Goal: Information Seeking & Learning: Learn about a topic

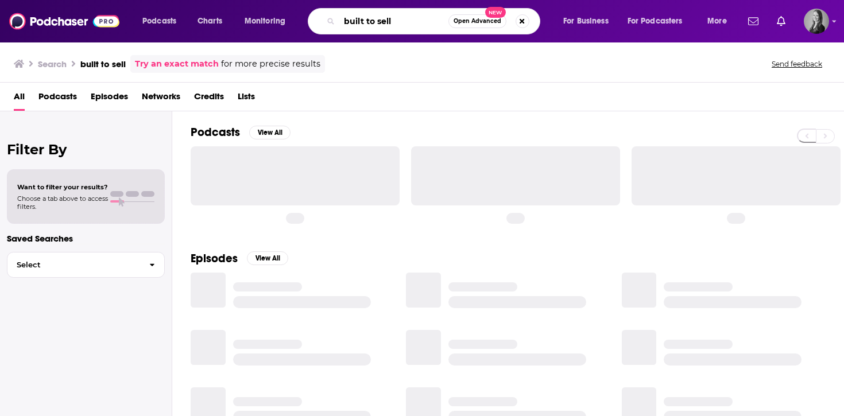
click at [370, 21] on input "built to sell" at bounding box center [393, 21] width 109 height 18
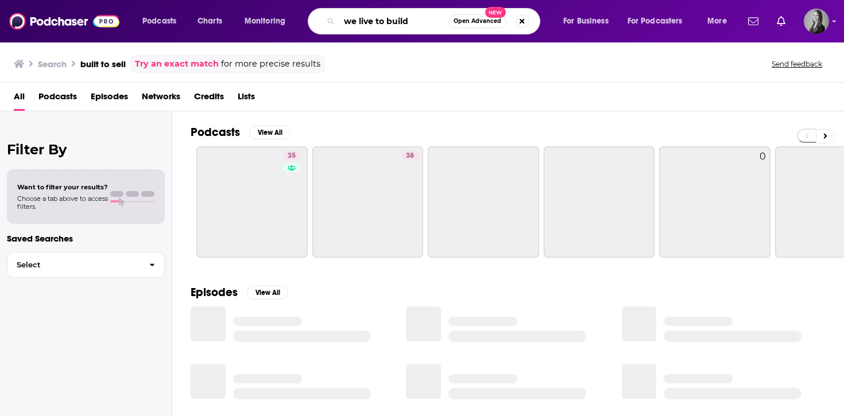
type input "we live to build"
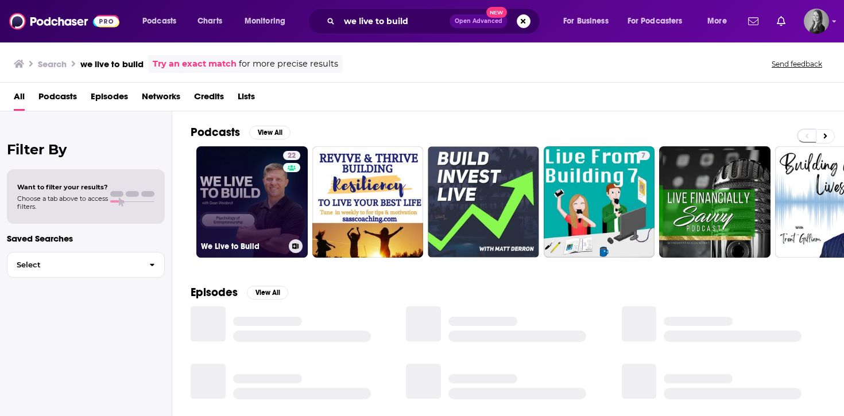
click at [263, 194] on link "22 We Live to Build" at bounding box center [251, 201] width 111 height 111
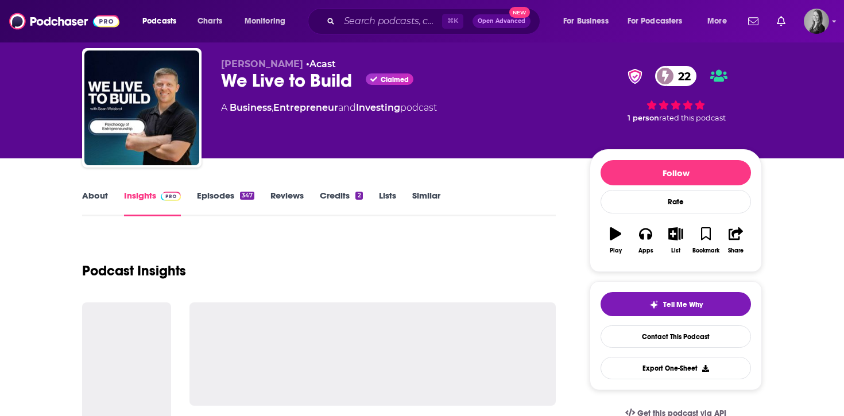
scroll to position [20, 0]
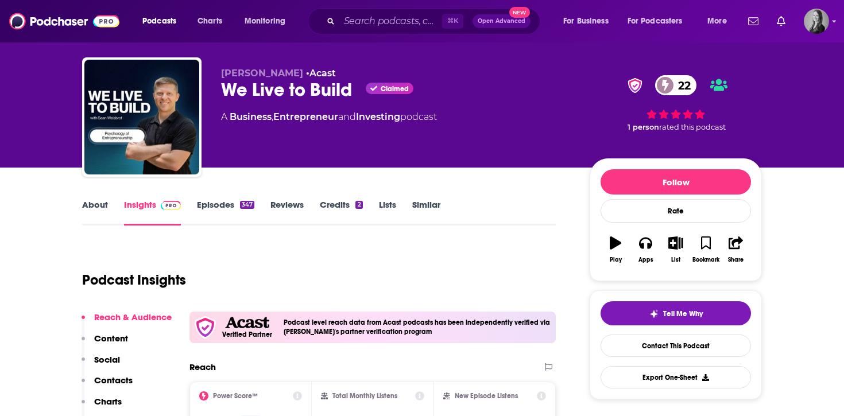
click at [220, 212] on link "Episodes 347" at bounding box center [225, 212] width 57 height 26
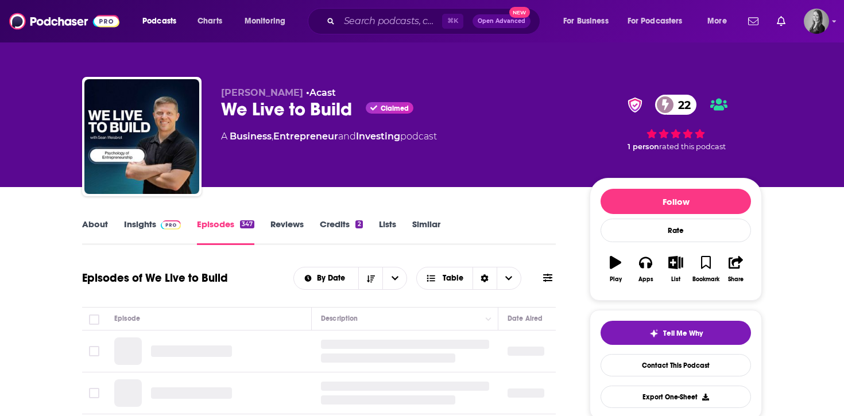
scroll to position [144, 0]
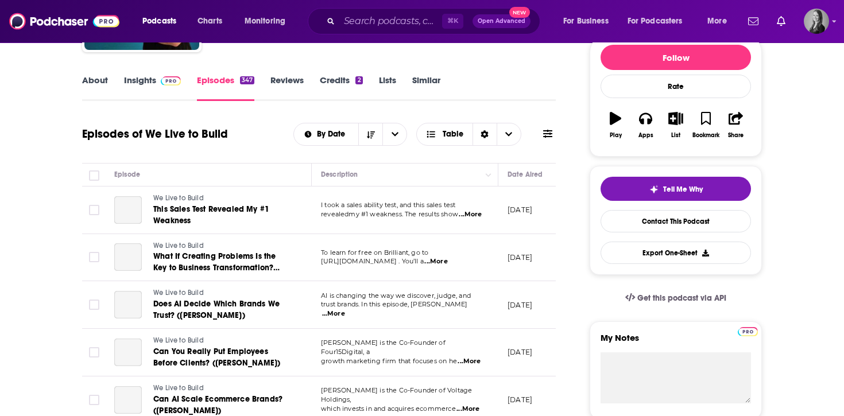
click at [158, 75] on span at bounding box center [168, 80] width 25 height 11
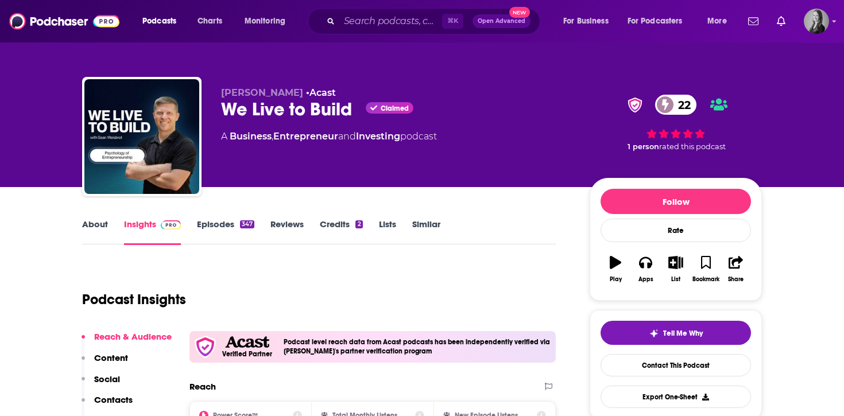
click at [212, 226] on link "Episodes 347" at bounding box center [225, 232] width 57 height 26
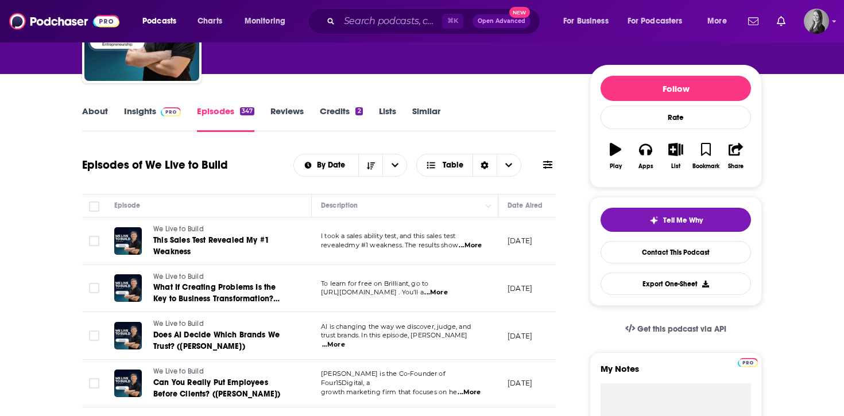
scroll to position [125, 0]
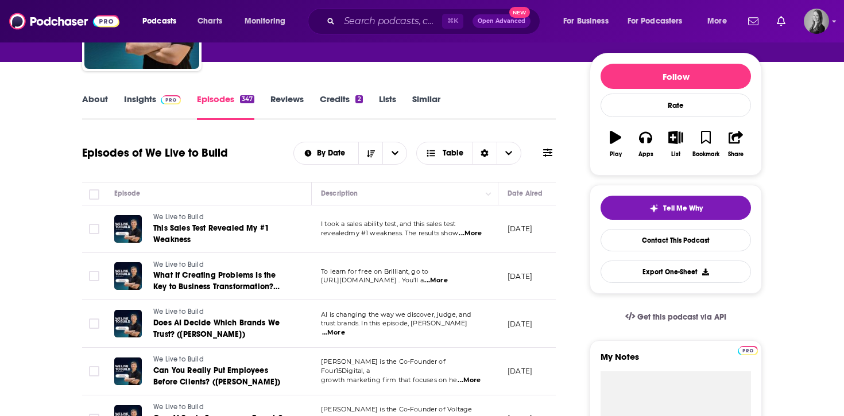
click at [150, 99] on link "Insights" at bounding box center [152, 107] width 57 height 26
